Goal: Navigation & Orientation: Find specific page/section

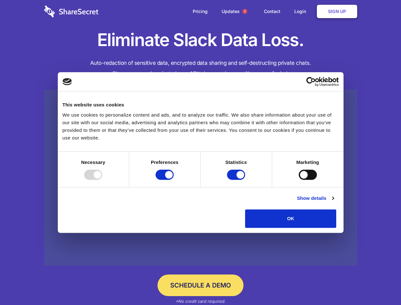
click at [102, 180] on div at bounding box center [93, 174] width 18 height 10
click at [174, 180] on input "Preferences" at bounding box center [164, 174] width 18 height 10
checkbox input "false"
click at [237, 180] on input "Statistics" at bounding box center [236, 174] width 18 height 10
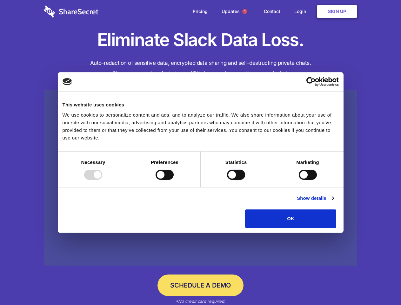
checkbox input "false"
click at [299, 180] on input "Marketing" at bounding box center [308, 174] width 18 height 10
checkbox input "true"
click at [334, 202] on link "Show details" at bounding box center [315, 198] width 37 height 8
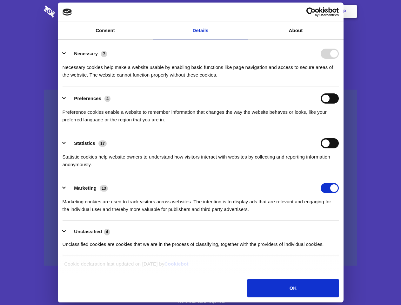
click at [339, 86] on li "Necessary 7 Necessary cookies help make a website usable by enabling basic func…" at bounding box center [201, 64] width 276 height 45
click at [244, 11] on span "1" at bounding box center [244, 11] width 5 height 5
